Goal: Task Accomplishment & Management: Complete application form

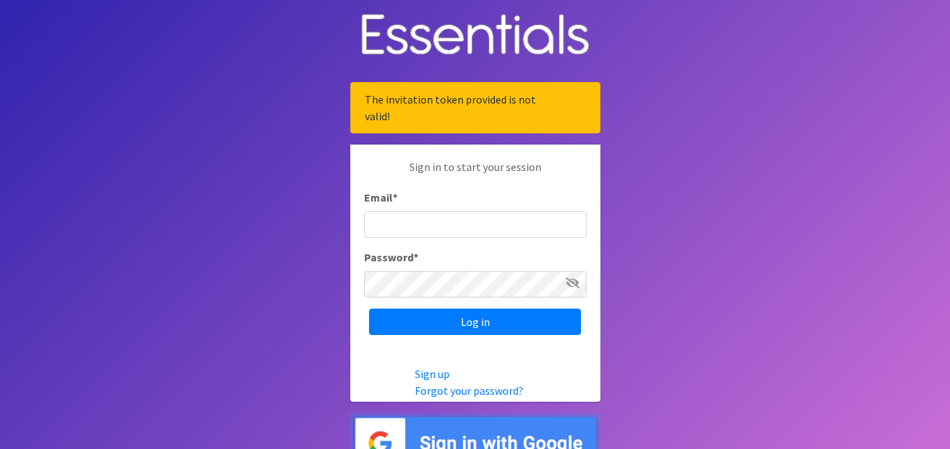
click at [397, 220] on input "Email *" at bounding box center [475, 224] width 222 height 26
type input "[EMAIL_ADDRESS][DOMAIN_NAME]"
click at [369, 308] on input "Log in" at bounding box center [475, 321] width 212 height 26
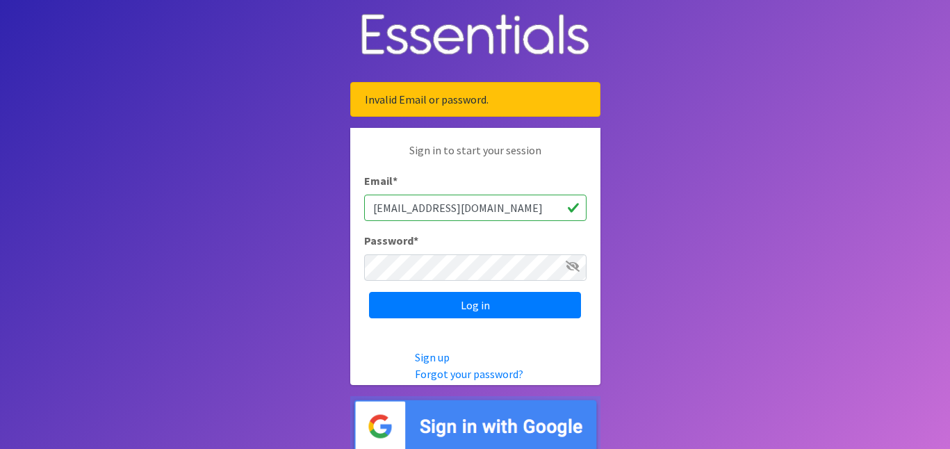
click at [579, 270] on icon at bounding box center [572, 265] width 14 height 11
click at [369, 292] on input "Log in" at bounding box center [475, 305] width 212 height 26
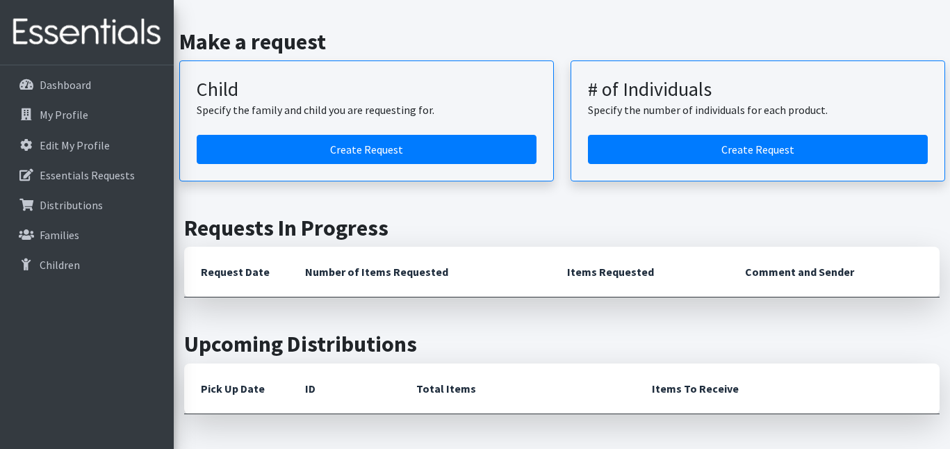
scroll to position [158, 0]
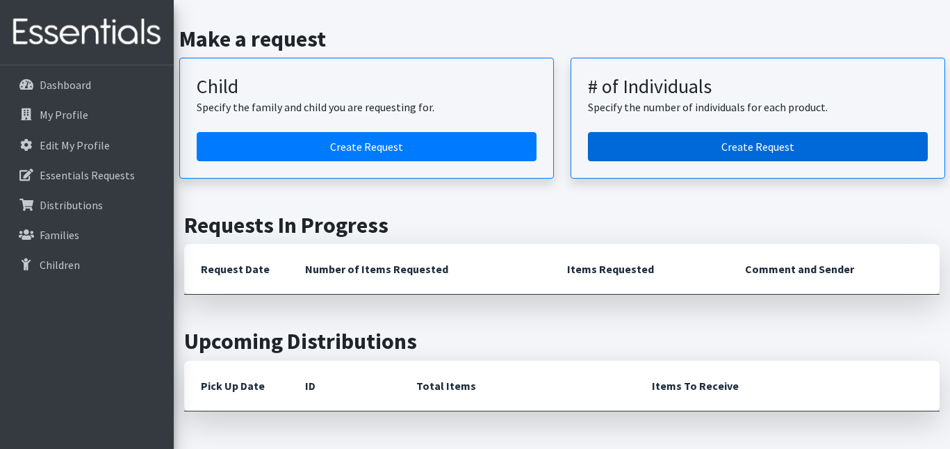
click at [643, 151] on link "Create Request" at bounding box center [758, 146] width 340 height 29
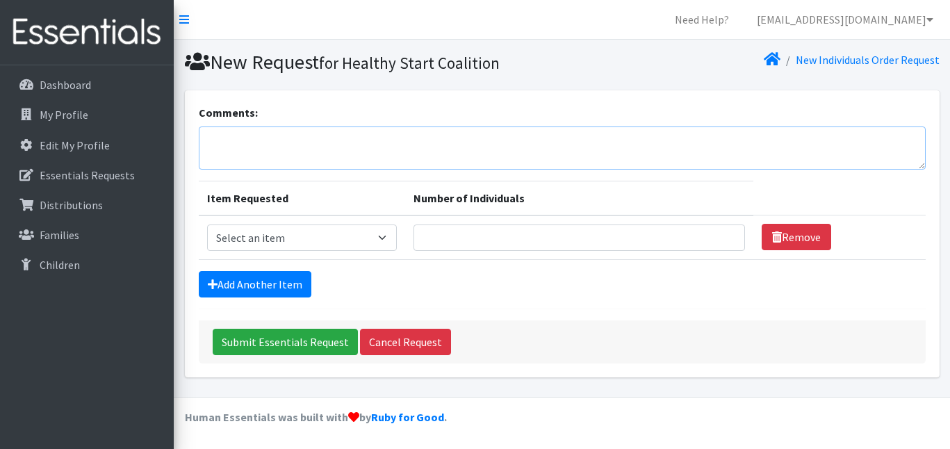
click at [612, 151] on textarea "Comments:" at bounding box center [562, 147] width 727 height 43
click at [347, 224] on select "Select an item Newborn Size 1 Size 2 Size 3 Size 4 Size 5 Size 6 Size 7 Wipes (…" at bounding box center [302, 237] width 190 height 26
select select "13971"
click at [207, 224] on select "Select an item Newborn Size 1 Size 2 Size 3 Size 4 Size 5 Size 6 Size 7 Wipes (…" at bounding box center [302, 237] width 190 height 26
click at [499, 241] on input "Number of Individuals" at bounding box center [578, 237] width 331 height 26
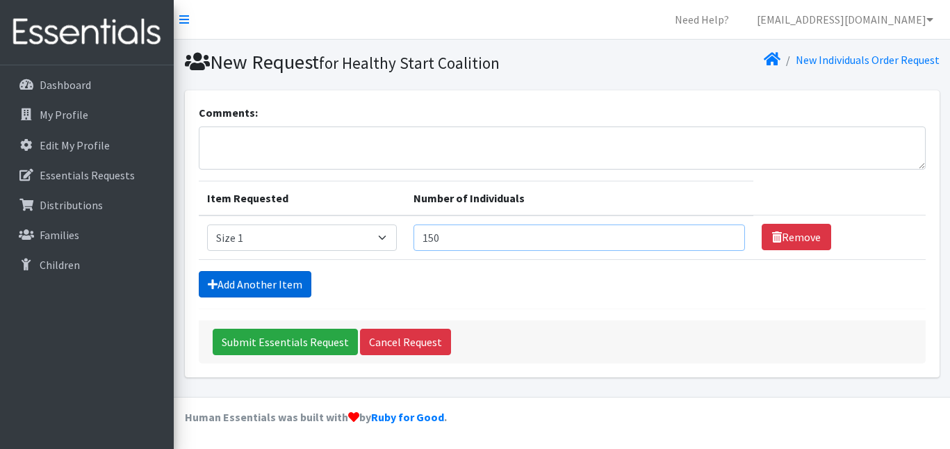
type input "150"
click at [266, 281] on link "Add Another Item" at bounding box center [255, 284] width 113 height 26
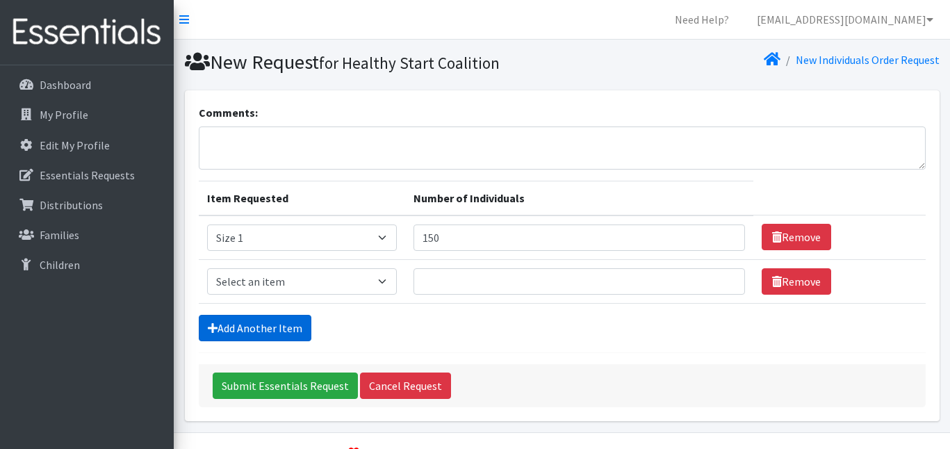
scroll to position [35, 0]
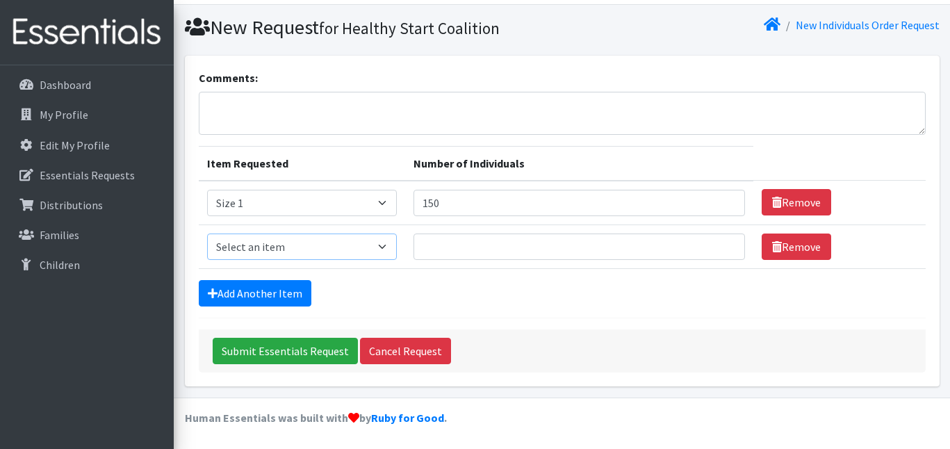
click at [284, 245] on select "Select an item Newborn Size 1 Size 2 Size 3 Size 4 Size 5 Size 6 Size 7 Wipes (…" at bounding box center [302, 246] width 190 height 26
select select "13972"
click at [207, 233] on select "Select an item Newborn Size 1 Size 2 Size 3 Size 4 Size 5 Size 6 Size 7 Wipes (…" at bounding box center [302, 246] width 190 height 26
click at [506, 205] on input "150" at bounding box center [578, 203] width 331 height 26
click at [486, 239] on input "Number of Individuals" at bounding box center [578, 246] width 331 height 26
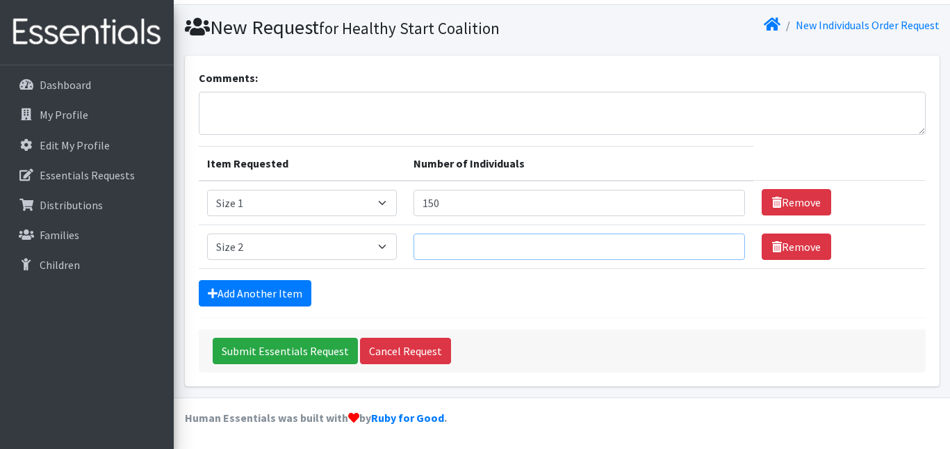
paste input "150"
type input "150"
click at [268, 287] on link "Add Another Item" at bounding box center [255, 293] width 113 height 26
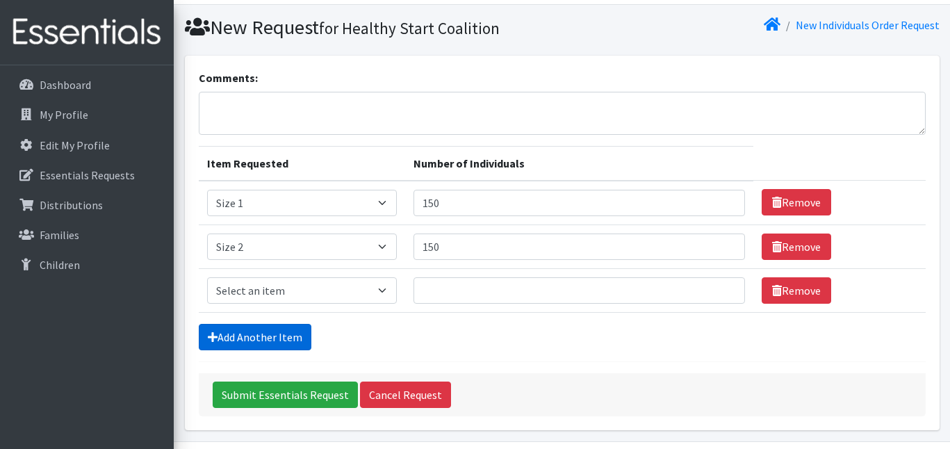
scroll to position [78, 0]
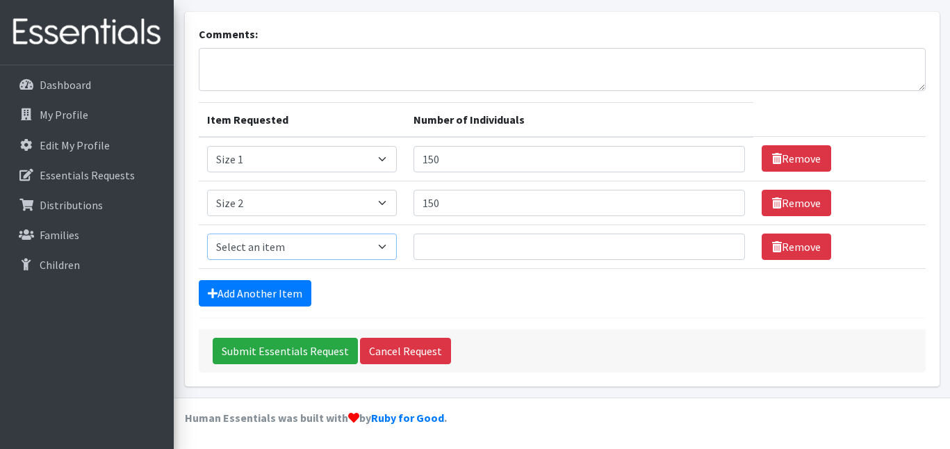
click at [265, 250] on select "Select an item Newborn Size 1 Size 2 Size 3 Size 4 Size 5 Size 6 Size 7 Wipes (…" at bounding box center [302, 246] width 190 height 26
select select "13973"
click at [207, 233] on select "Select an item Newborn Size 1 Size 2 Size 3 Size 4 Size 5 Size 6 Size 7 Wipes (…" at bounding box center [302, 246] width 190 height 26
click at [460, 258] on input "Number of Individuals" at bounding box center [578, 246] width 331 height 26
type input "150"
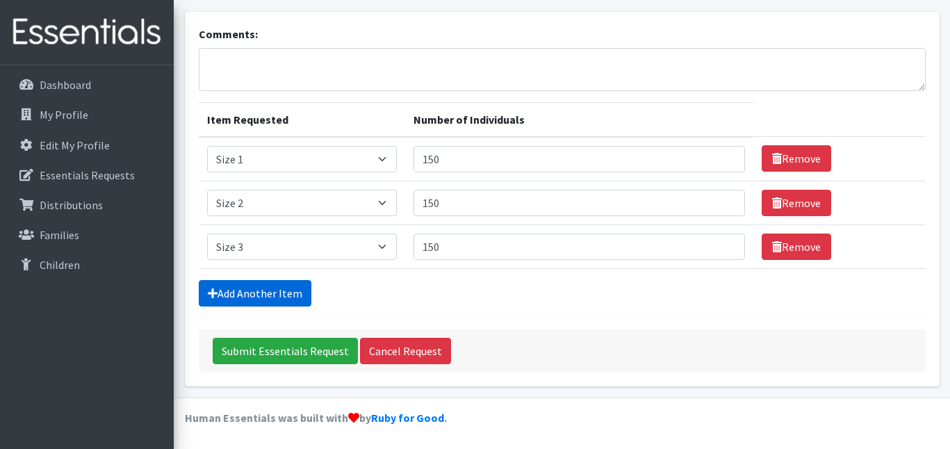
click at [228, 294] on link "Add Another Item" at bounding box center [255, 293] width 113 height 26
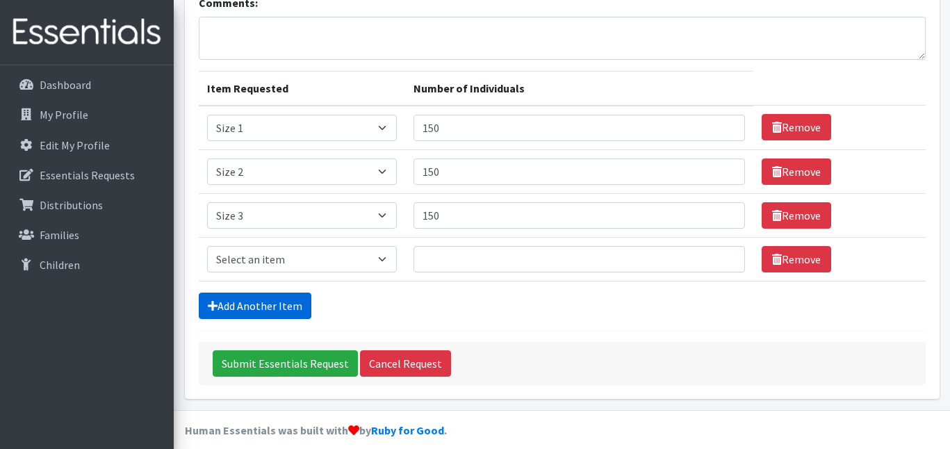
scroll to position [122, 0]
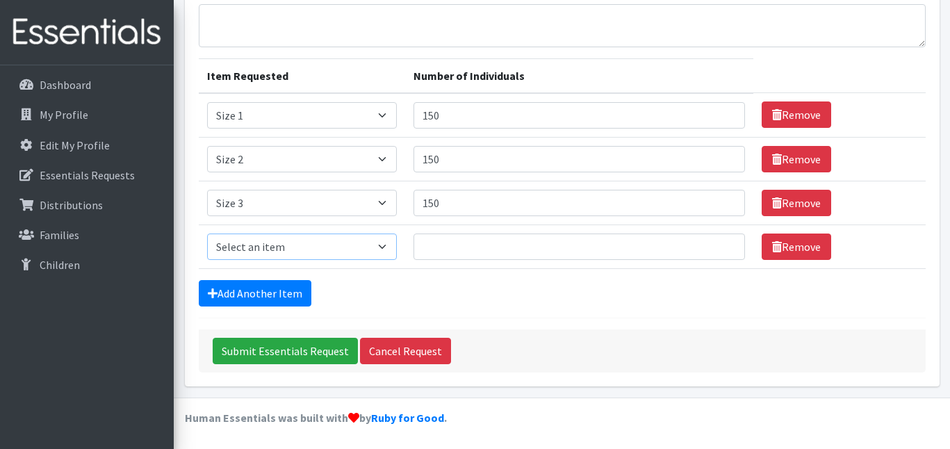
click at [251, 245] on select "Select an item Newborn Size 1 Size 2 Size 3 Size 4 Size 5 Size 6 Size 7 Wipes (…" at bounding box center [302, 246] width 190 height 26
select select "13974"
click at [207, 233] on select "Select an item Newborn Size 1 Size 2 Size 3 Size 4 Size 5 Size 6 Size 7 Wipes (…" at bounding box center [302, 246] width 190 height 26
click at [251, 272] on form "Comments: Item Requested Number of Individuals Item Requested Select an item Ne…" at bounding box center [562, 177] width 727 height 390
click at [249, 297] on link "Add Another Item" at bounding box center [255, 293] width 113 height 26
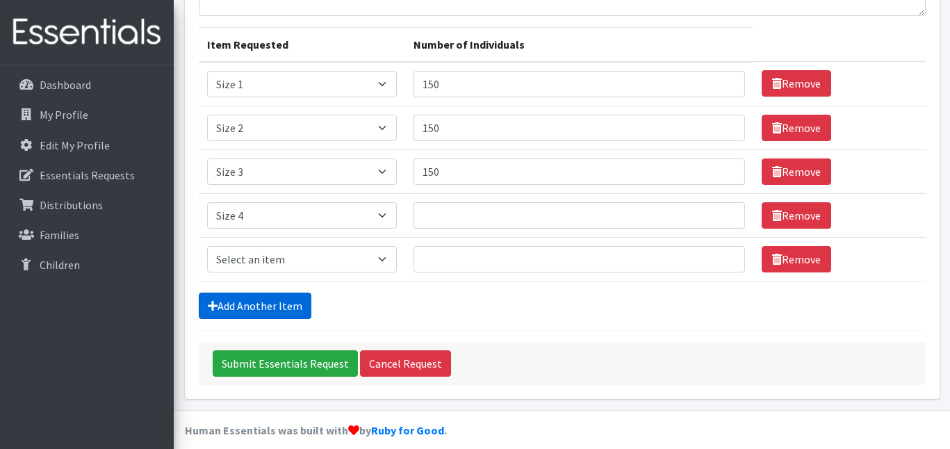
scroll to position [166, 0]
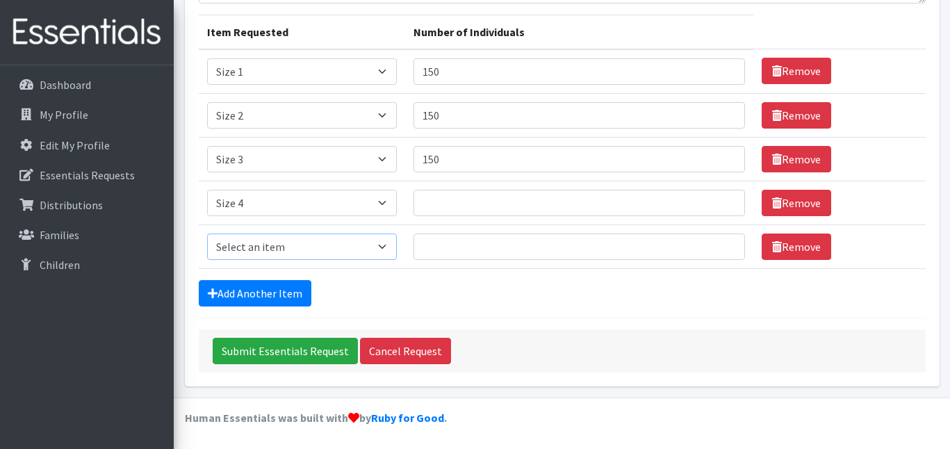
click at [256, 247] on select "Select an item Newborn Size 1 Size 2 Size 3 Size 4 Size 5 Size 6 Size 7 Wipes (…" at bounding box center [302, 246] width 190 height 26
select select "13965"
click at [207, 233] on select "Select an item Newborn Size 1 Size 2 Size 3 Size 4 Size 5 Size 6 Size 7 Wipes (…" at bounding box center [302, 246] width 190 height 26
click at [256, 303] on link "Add Another Item" at bounding box center [255, 293] width 113 height 26
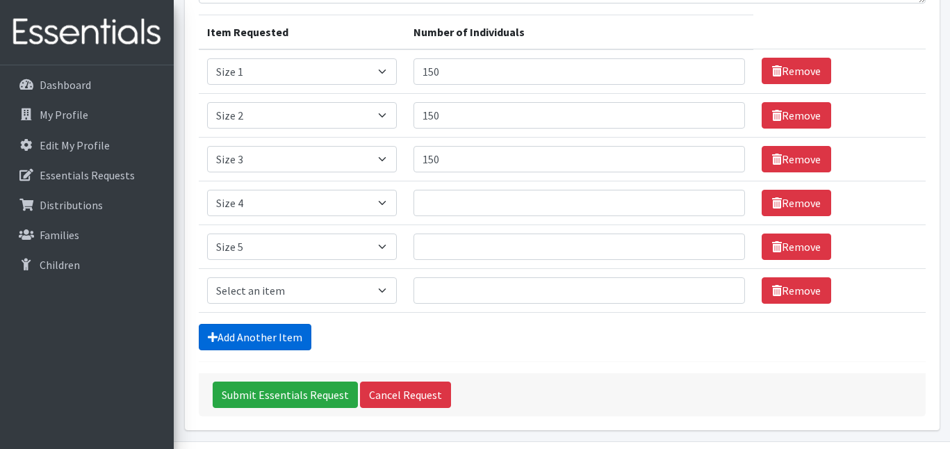
scroll to position [210, 0]
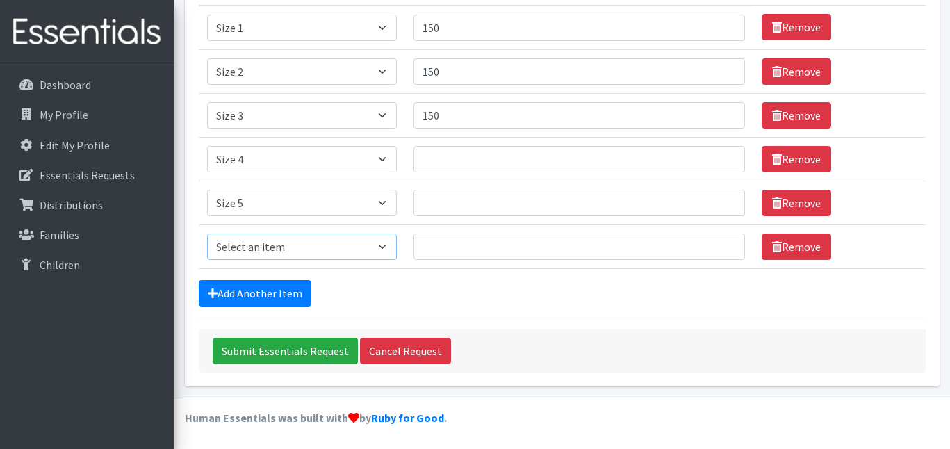
click at [260, 258] on select "Select an item Newborn Size 1 Size 2 Size 3 Size 4 Size 5 Size 6 Size 7 Wipes (…" at bounding box center [302, 246] width 190 height 26
select select "13943"
click at [207, 233] on select "Select an item Newborn Size 1 Size 2 Size 3 Size 4 Size 5 Size 6 Size 7 Wipes (…" at bounding box center [302, 246] width 190 height 26
click at [253, 287] on link "Add Another Item" at bounding box center [255, 293] width 113 height 26
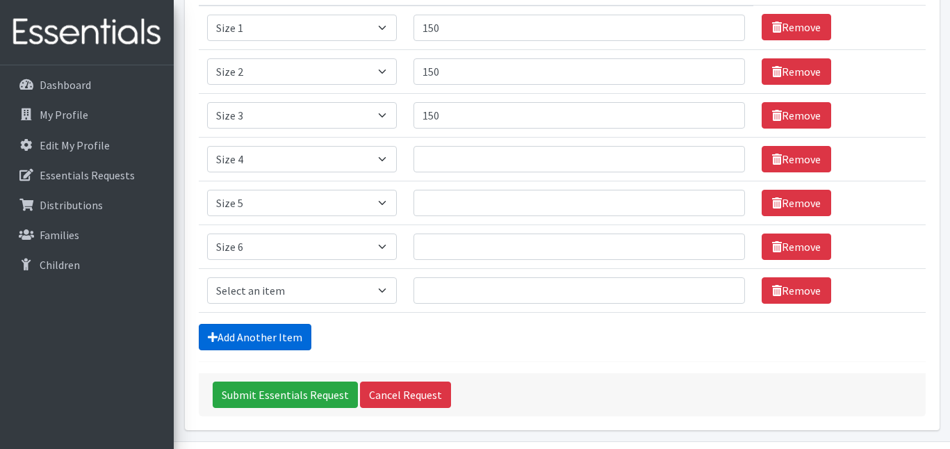
scroll to position [254, 0]
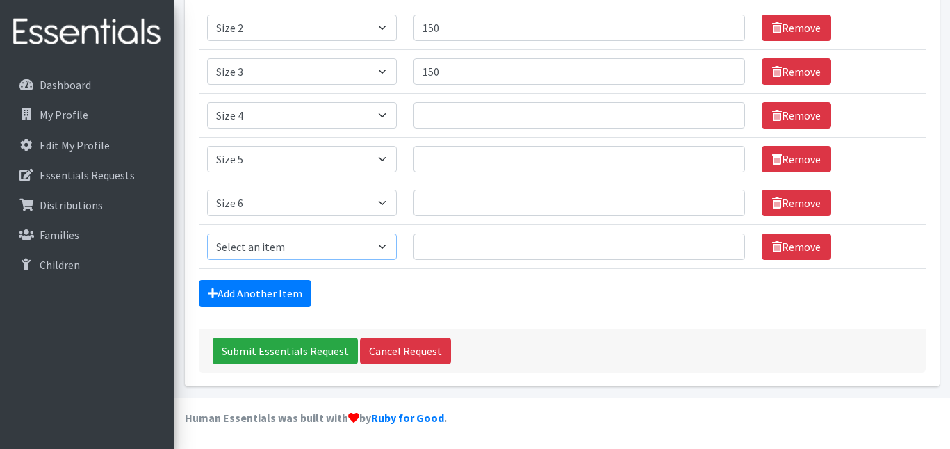
click at [267, 242] on select "Select an item Newborn Size 1 Size 2 Size 3 Size 4 Size 5 Size 6 Size 7 Wipes (…" at bounding box center [302, 246] width 190 height 26
select select "13948"
click at [207, 233] on select "Select an item Newborn Size 1 Size 2 Size 3 Size 4 Size 5 Size 6 Size 7 Wipes (…" at bounding box center [302, 246] width 190 height 26
click at [460, 80] on input "150" at bounding box center [578, 71] width 331 height 26
click at [461, 113] on input "Number of Individuals" at bounding box center [578, 115] width 331 height 26
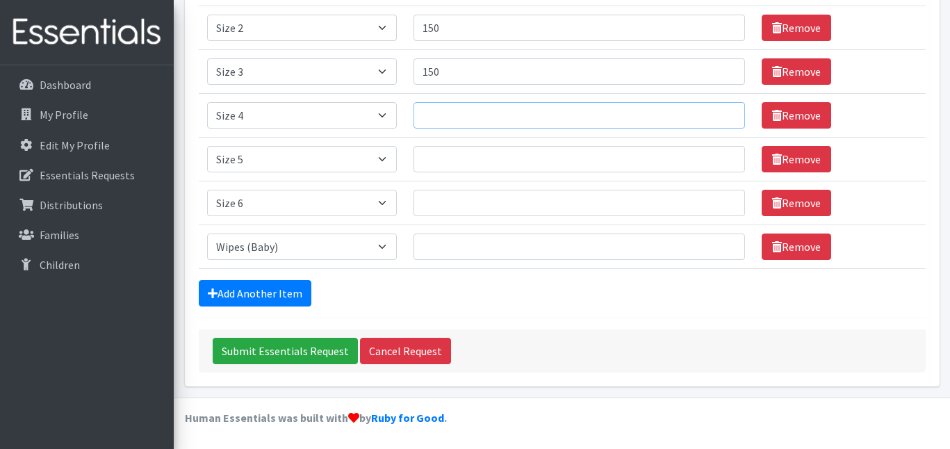
paste input "150"
type input "150"
click at [458, 160] on input "Number of Individuals" at bounding box center [578, 159] width 331 height 26
paste input "150"
type input "150"
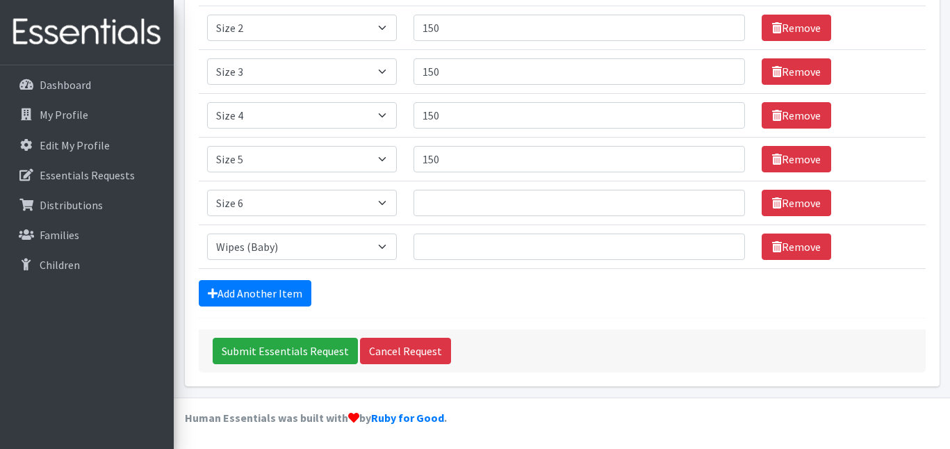
click at [458, 187] on td "Number of Individuals" at bounding box center [579, 203] width 348 height 44
click at [458, 200] on input "Number of Individuals" at bounding box center [578, 203] width 331 height 26
paste input "150"
type input "150"
click at [504, 240] on input "Number of Individuals" at bounding box center [578, 246] width 331 height 26
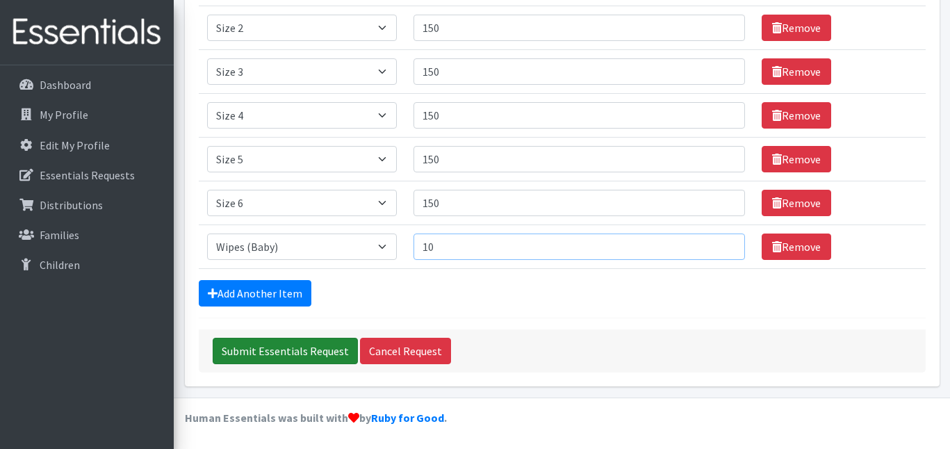
type input "10"
click at [304, 348] on input "Submit Essentials Request" at bounding box center [285, 351] width 145 height 26
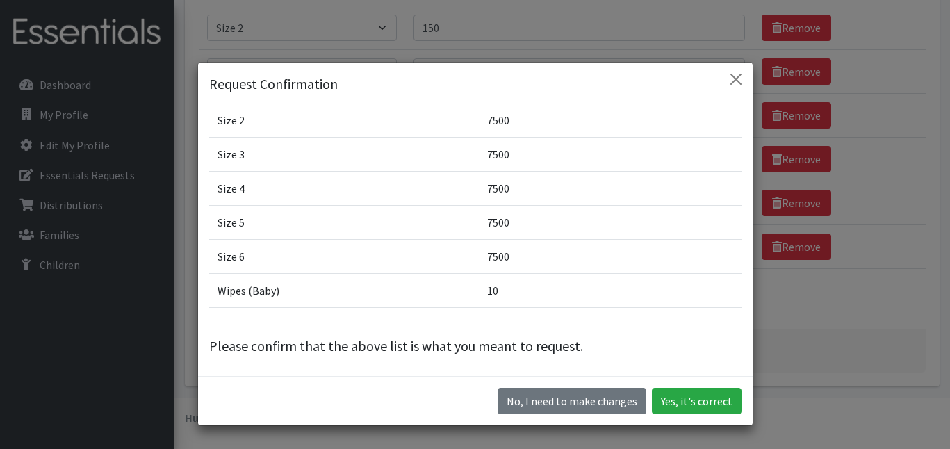
scroll to position [86, 0]
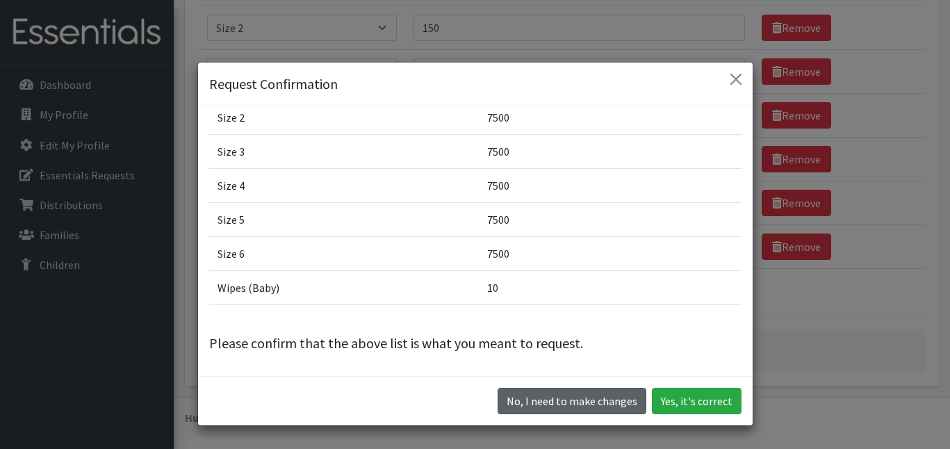
click at [557, 397] on button "No, I need to make changes" at bounding box center [571, 401] width 149 height 26
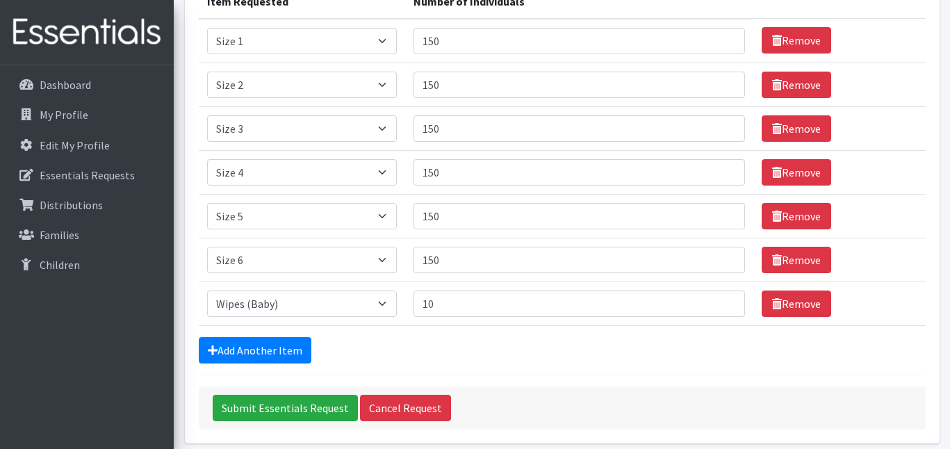
scroll to position [197, 0]
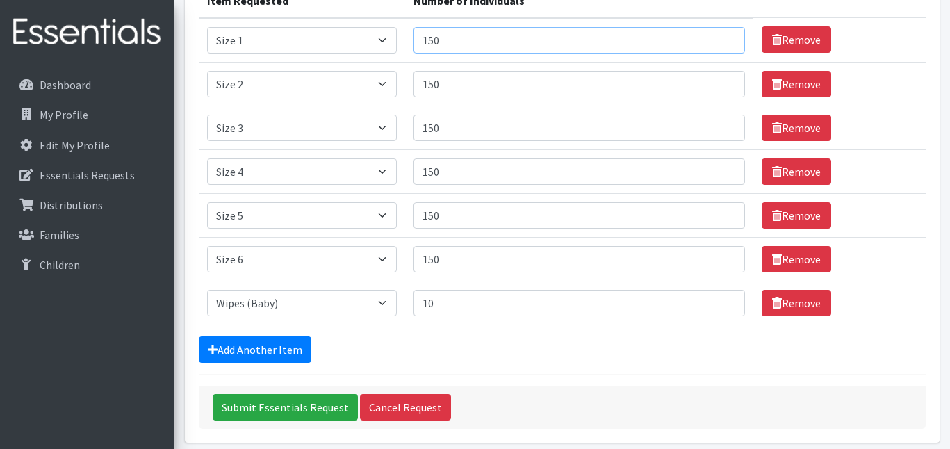
click at [454, 38] on input "150" at bounding box center [578, 40] width 331 height 26
type input "6"
click at [470, 81] on input "150" at bounding box center [578, 84] width 331 height 26
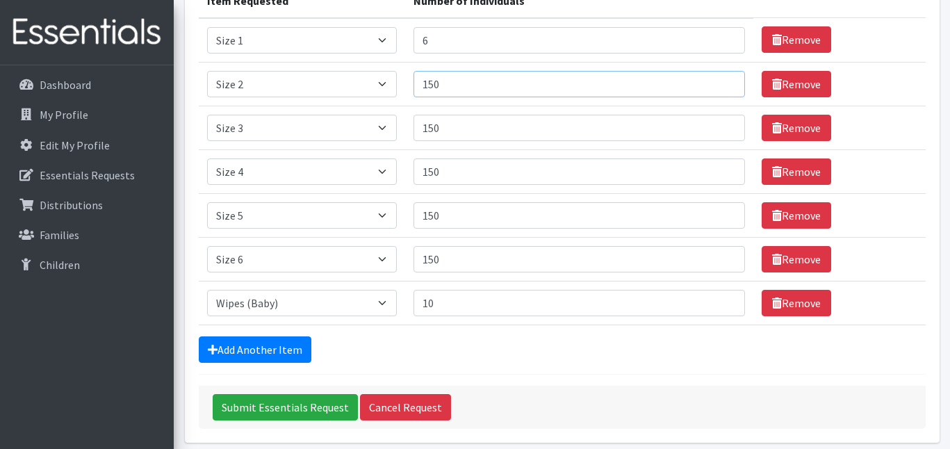
click at [449, 79] on input "150" at bounding box center [578, 84] width 331 height 26
paste input "6"
type input "6"
click at [448, 131] on input "150" at bounding box center [578, 128] width 331 height 26
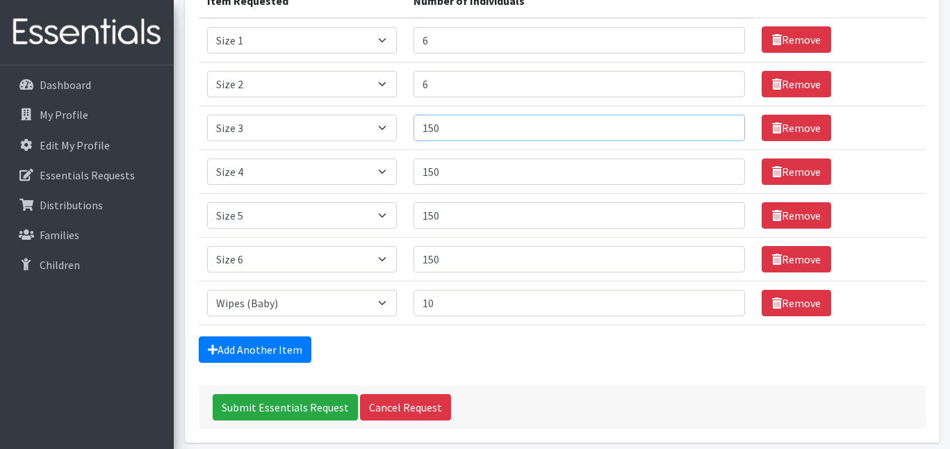
click at [448, 131] on input "150" at bounding box center [578, 128] width 331 height 26
paste input "6"
type input "6"
click at [452, 167] on input "150" at bounding box center [578, 171] width 331 height 26
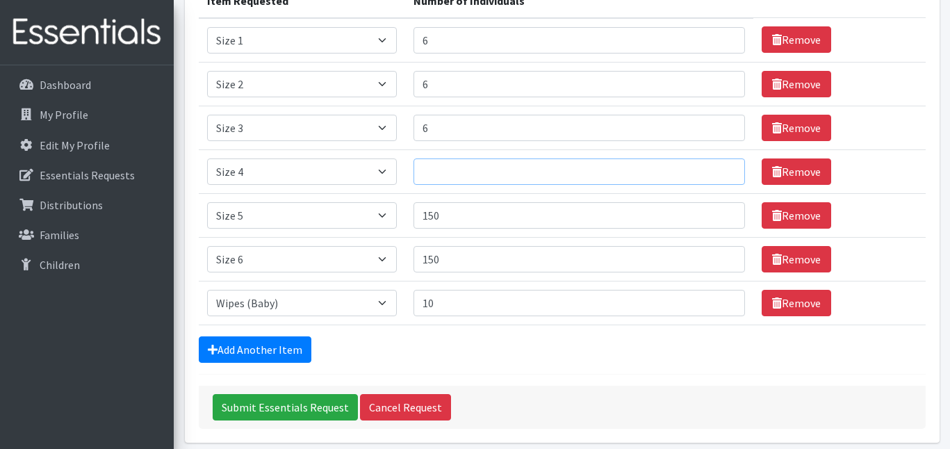
paste input "6"
type input "6"
click at [449, 216] on input "150" at bounding box center [578, 215] width 331 height 26
paste input "6"
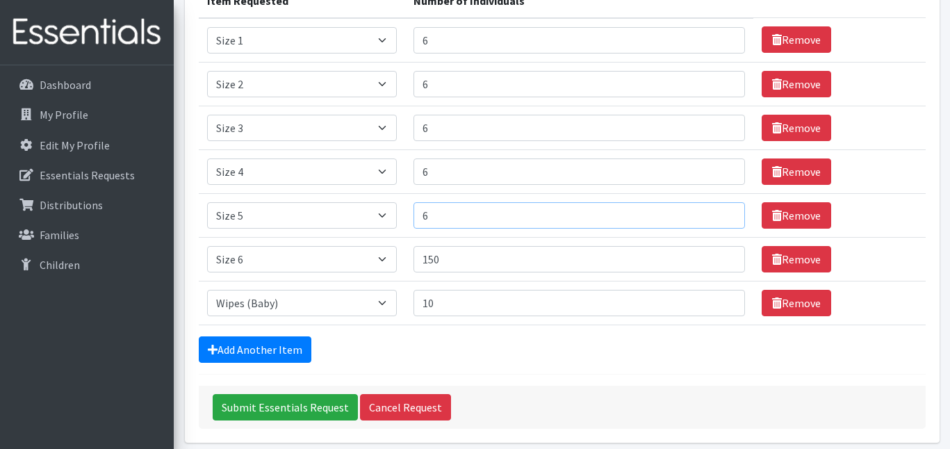
type input "6"
click at [449, 258] on input "150" at bounding box center [578, 259] width 331 height 26
paste input "6"
type input "6"
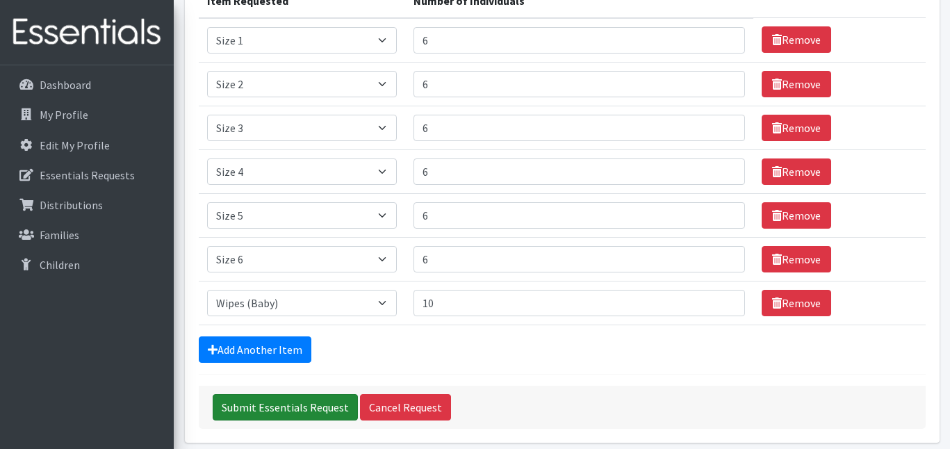
click at [321, 411] on input "Submit Essentials Request" at bounding box center [285, 407] width 145 height 26
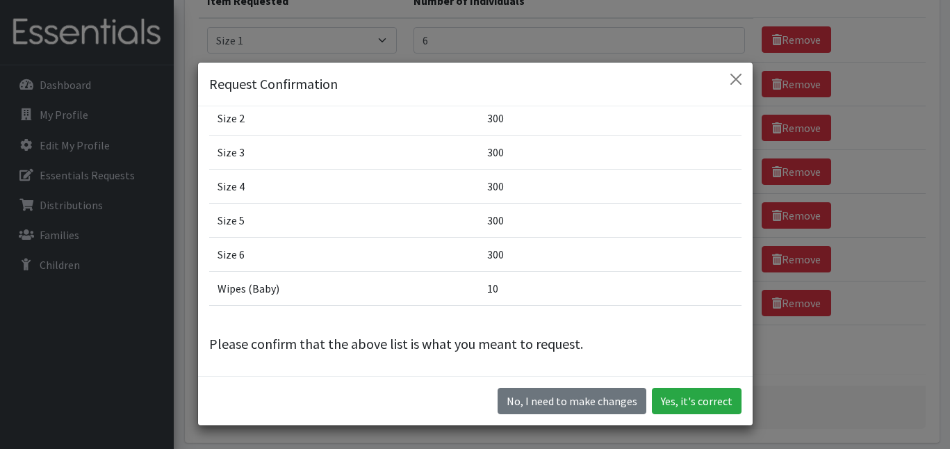
scroll to position [86, 0]
click at [735, 77] on button "Close" at bounding box center [736, 79] width 22 height 22
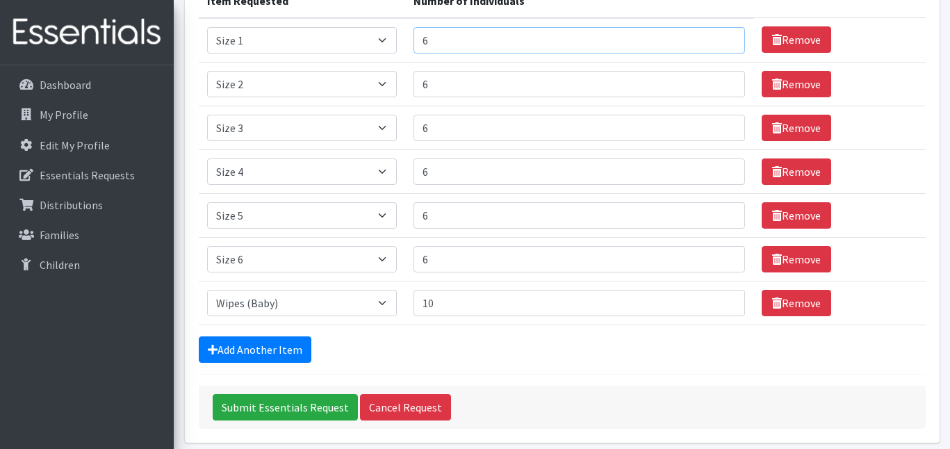
drag, startPoint x: 463, startPoint y: 42, endPoint x: 432, endPoint y: 42, distance: 30.6
click at [432, 42] on input "6" at bounding box center [578, 40] width 331 height 26
type input "3"
click at [452, 85] on input "6" at bounding box center [578, 84] width 331 height 26
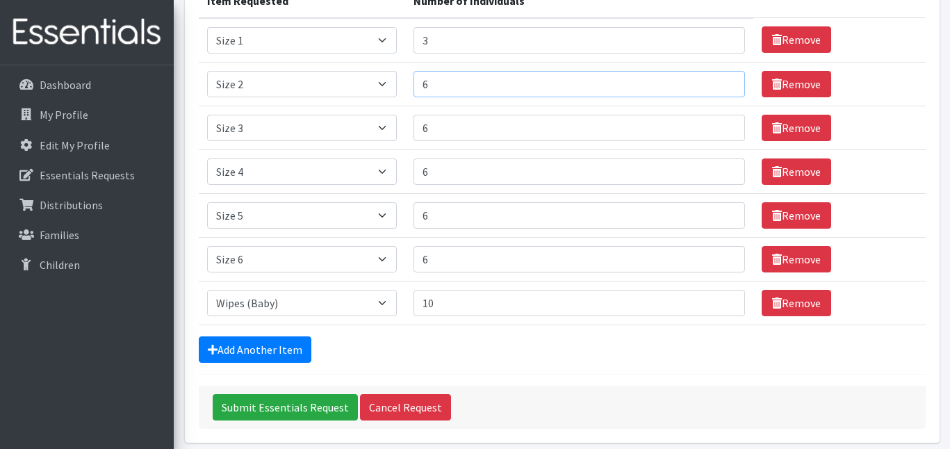
paste input "3"
type input "3"
drag, startPoint x: 454, startPoint y: 129, endPoint x: 416, endPoint y: 129, distance: 37.5
click at [416, 129] on tr "Item Requested Select an item Newborn Size 1 Size 2 Size 3 Size 4 Size 5 Size 6…" at bounding box center [562, 128] width 727 height 44
type input "3"
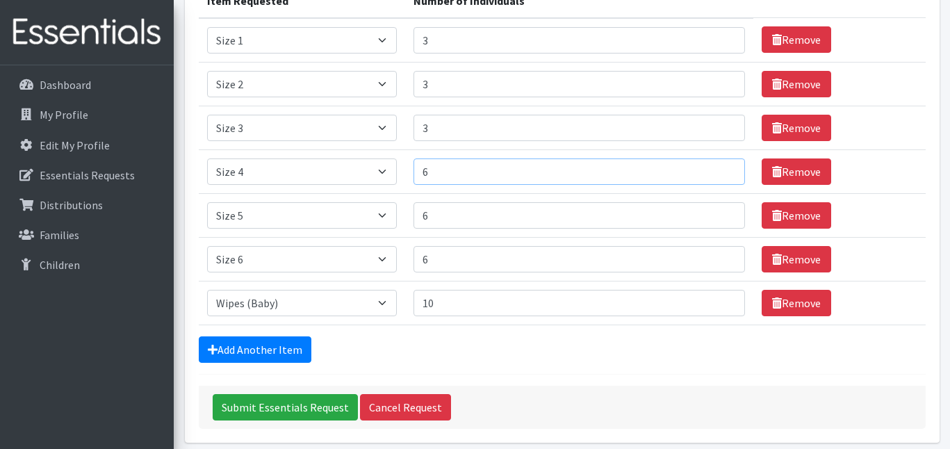
drag, startPoint x: 449, startPoint y: 164, endPoint x: 436, endPoint y: 167, distance: 13.5
click at [430, 167] on td "Number of Individuals 6" at bounding box center [579, 171] width 348 height 44
type input "3"
drag, startPoint x: 445, startPoint y: 216, endPoint x: 420, endPoint y: 217, distance: 25.0
click at [420, 217] on tr "Item Requested Select an item Newborn Size 1 Size 2 Size 3 Size 4 Size 5 Size 6…" at bounding box center [562, 215] width 727 height 44
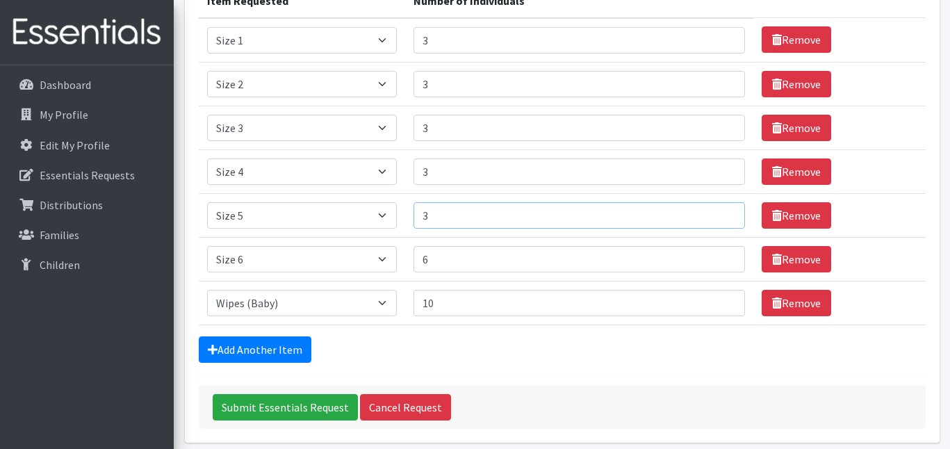
type input "3"
drag, startPoint x: 456, startPoint y: 264, endPoint x: 413, endPoint y: 264, distance: 43.1
click at [413, 264] on tr "Item Requested Select an item Newborn Size 1 Size 2 Size 3 Size 4 Size 5 Size 6…" at bounding box center [562, 259] width 727 height 44
type input "3"
click at [325, 406] on input "Submit Essentials Request" at bounding box center [285, 407] width 145 height 26
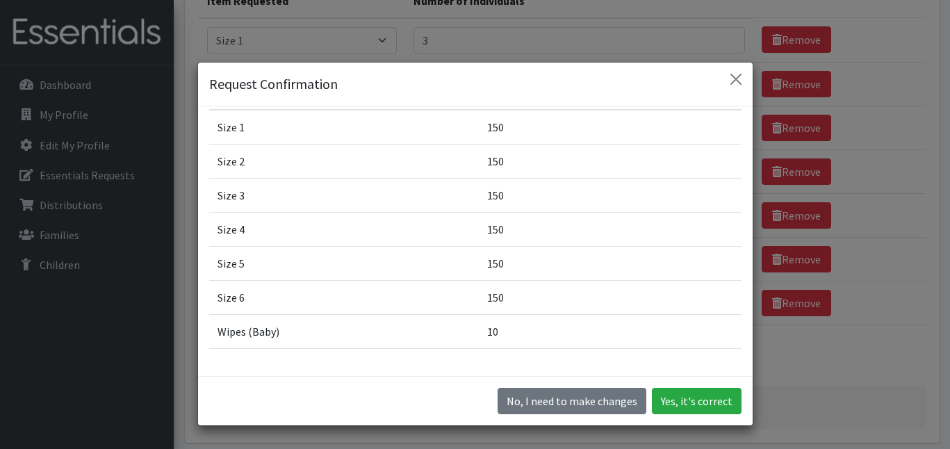
scroll to position [43, 0]
click at [718, 402] on button "Yes, it's correct" at bounding box center [697, 401] width 90 height 26
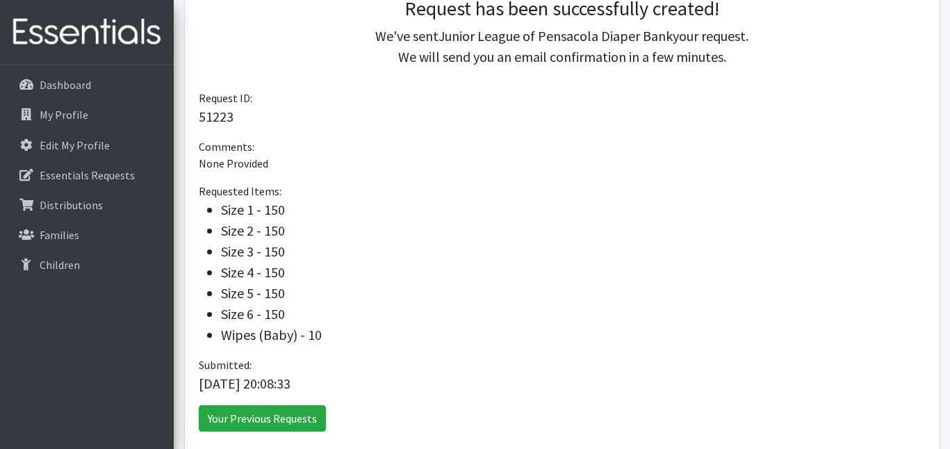
scroll to position [404, 0]
